Goal: Task Accomplishment & Management: Use online tool/utility

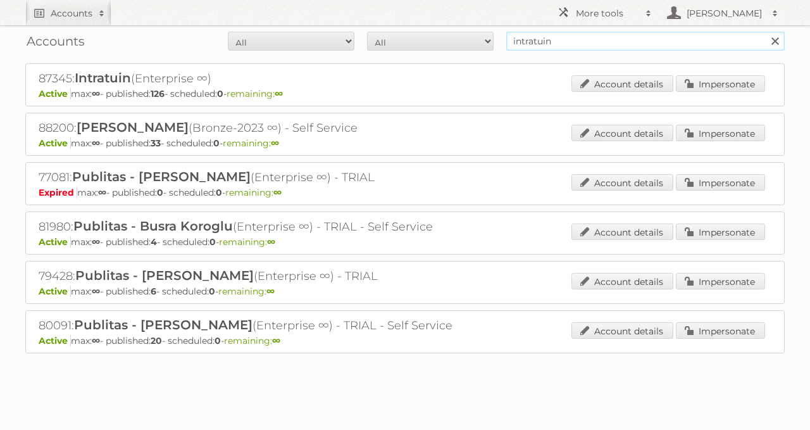
drag, startPoint x: 576, startPoint y: 48, endPoint x: 394, endPoint y: 61, distance: 183.3
click at [406, 59] on div "Accounts All Active Expired Pending All Paid Trials Self service intratuin Sear…" at bounding box center [405, 208] width 810 height 416
type input "w"
type input "kwantum"
click at [765, 32] on input "Search" at bounding box center [774, 41] width 19 height 19
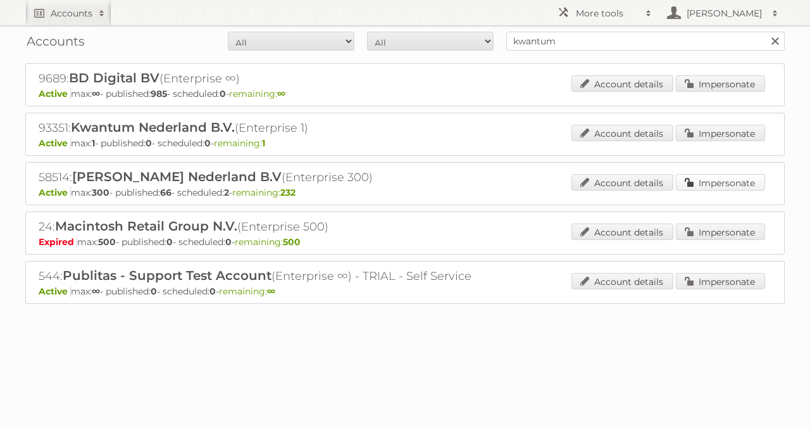
click at [730, 179] on link "Impersonate" at bounding box center [720, 182] width 89 height 16
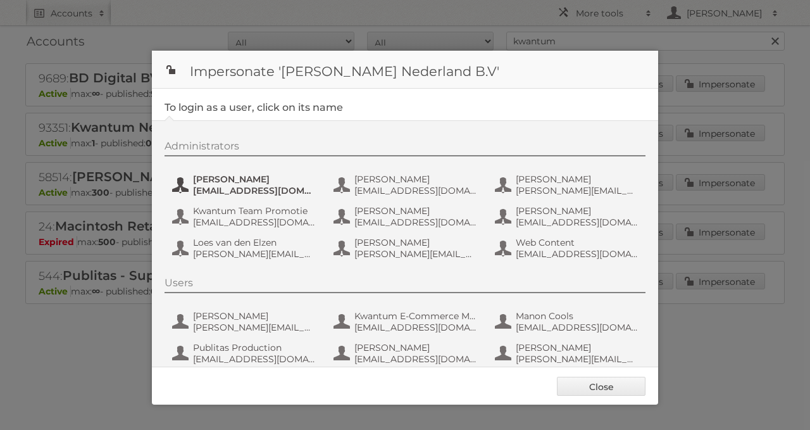
click at [255, 178] on span "Amber Guiking" at bounding box center [254, 178] width 123 height 11
